Goal: Entertainment & Leisure: Consume media (video, audio)

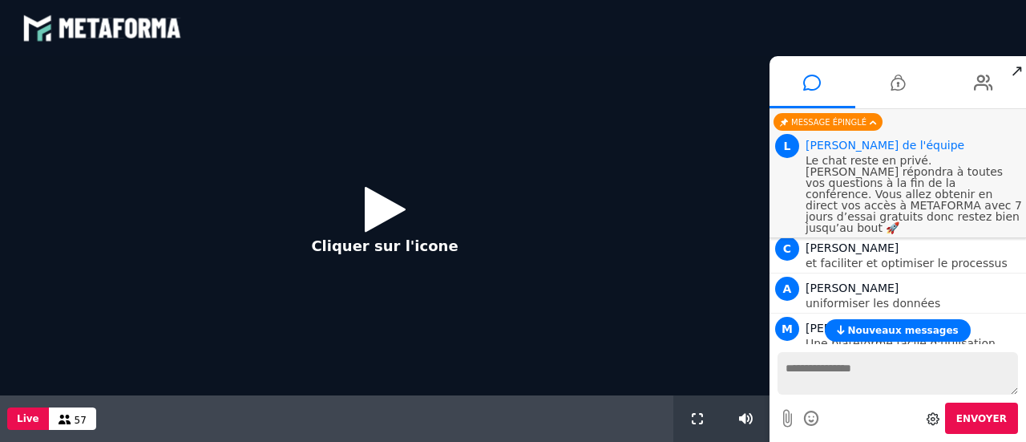
scroll to position [523, 0]
click at [378, 185] on icon at bounding box center [385, 209] width 41 height 52
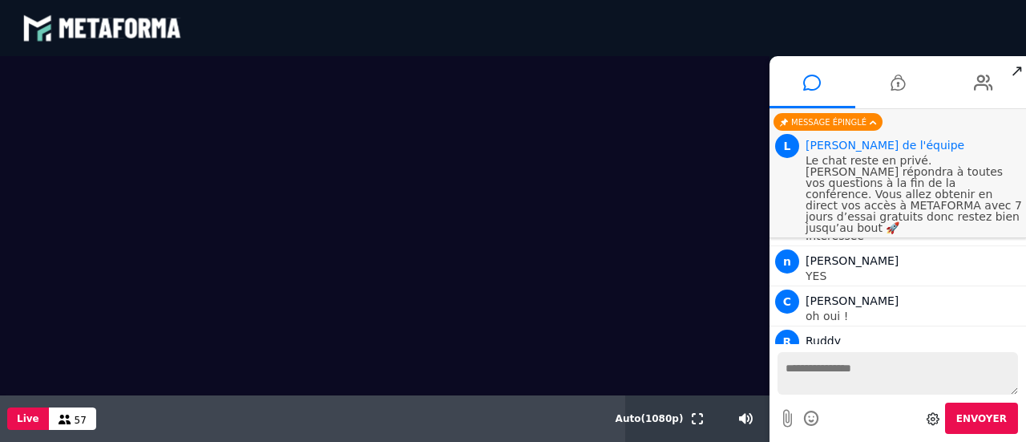
scroll to position [1373, 0]
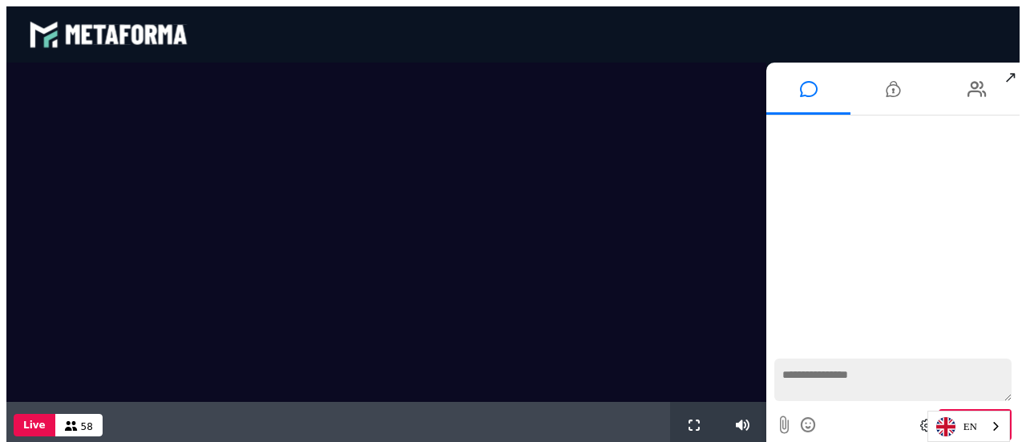
scroll to position [1373, 0]
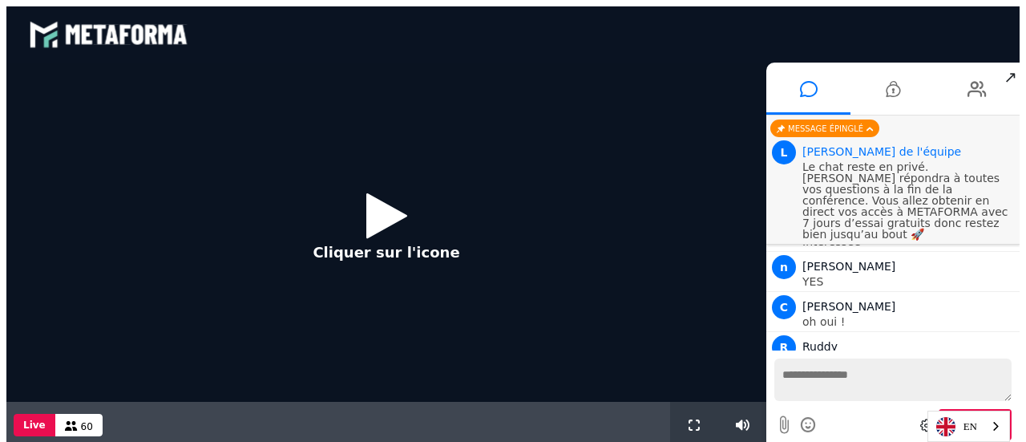
click at [398, 227] on icon at bounding box center [386, 215] width 41 height 52
